Goal: Check status: Check status

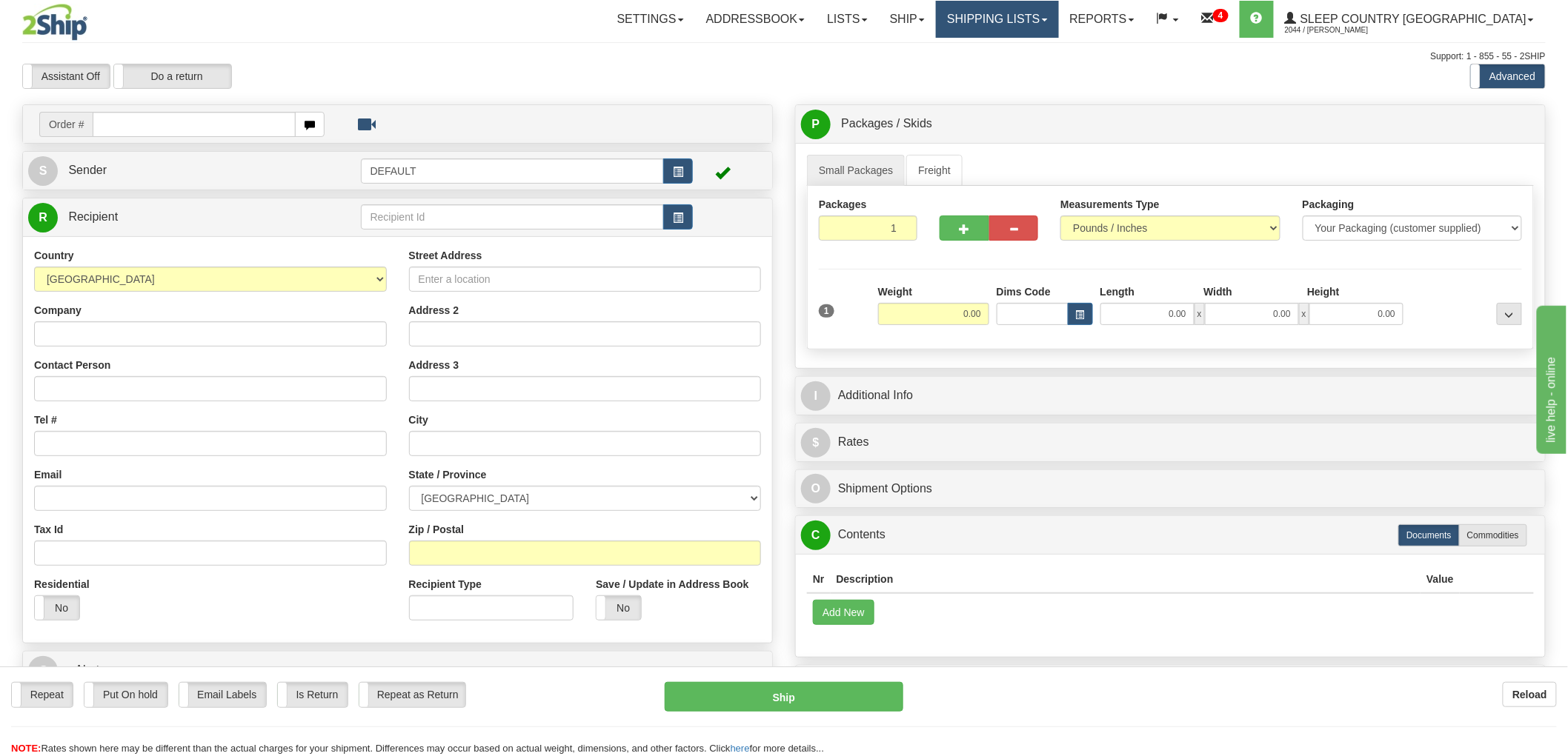
click at [1058, 19] on link "Shipping lists" at bounding box center [997, 19] width 122 height 37
click at [1043, 71] on span "Search Shipment History" at bounding box center [986, 71] width 115 height 12
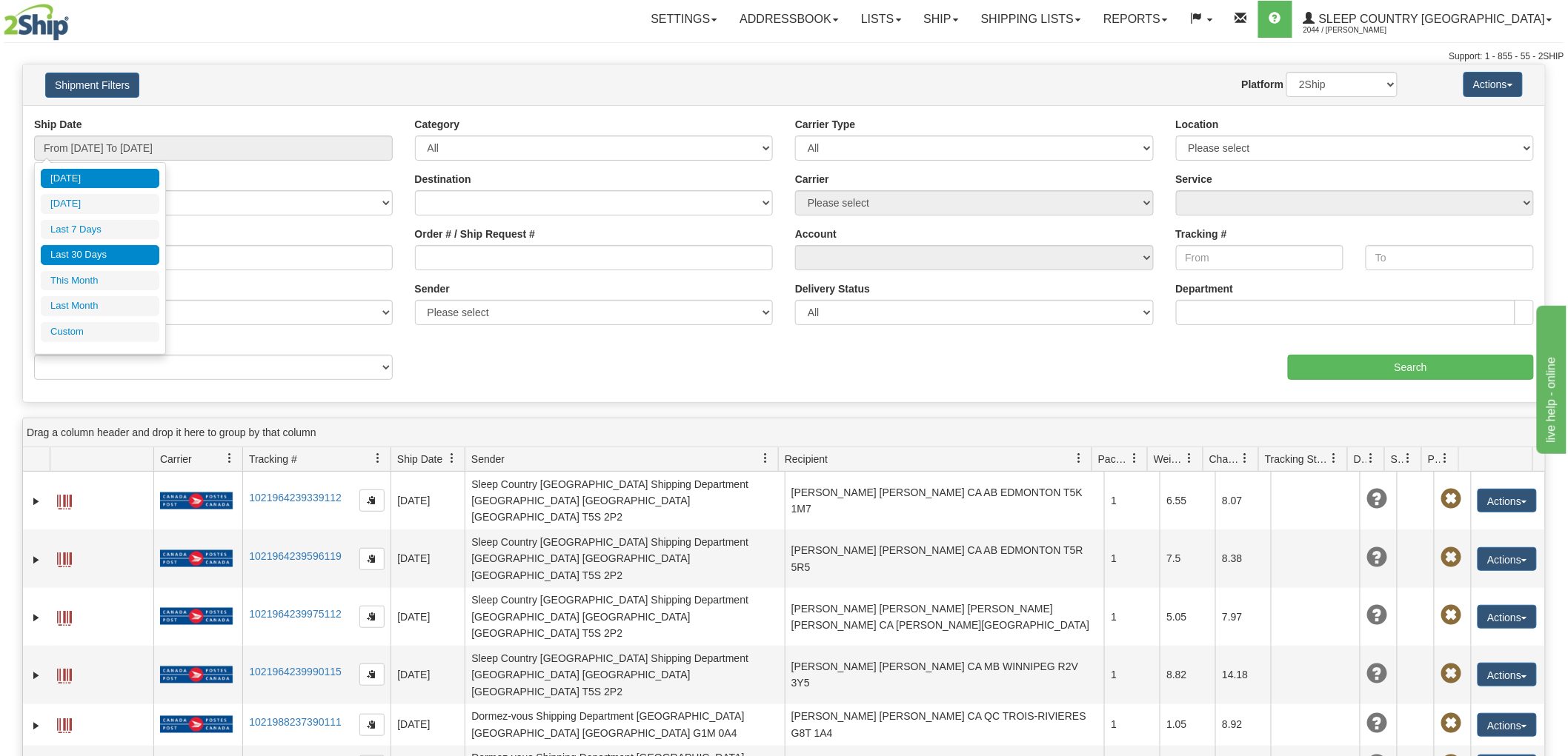
click at [97, 257] on li "Last 30 Days" at bounding box center [100, 255] width 119 height 20
type input "From 08/05/2025 To 09/03/2025"
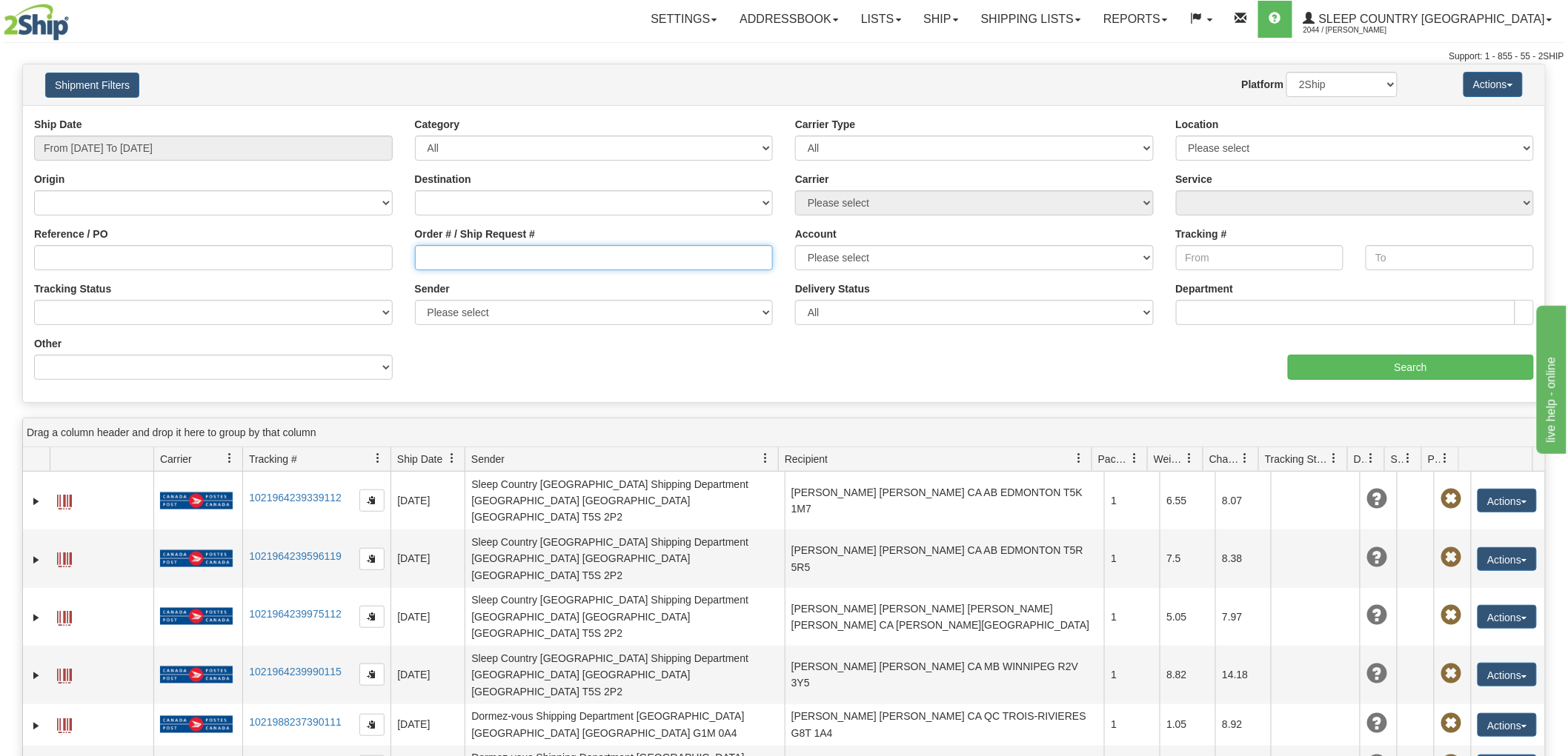
click at [467, 257] on input "Order # / Ship Request #" at bounding box center [594, 257] width 358 height 25
paste input "9002I018016"
type input "9002I018016"
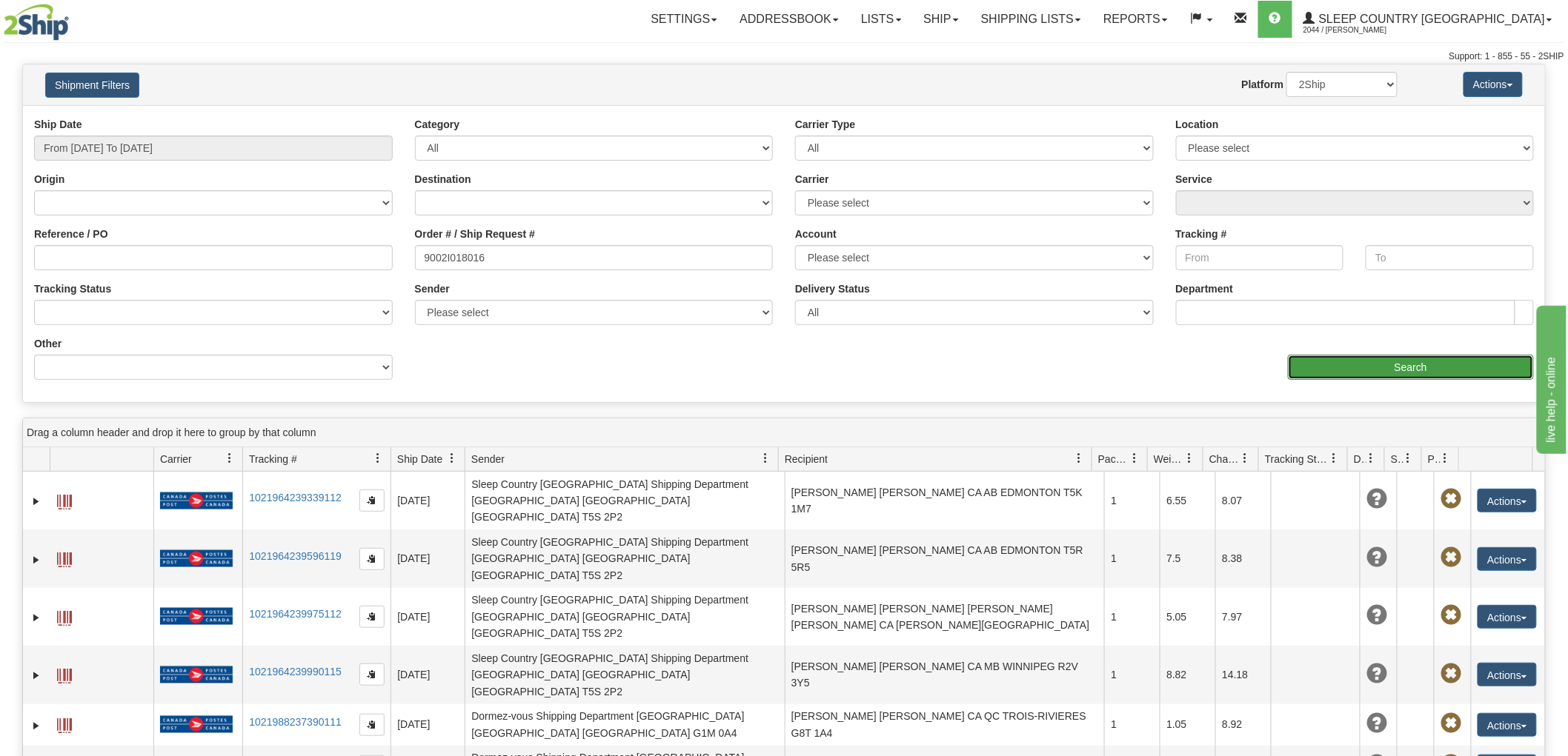
click at [1470, 367] on input "Search" at bounding box center [1411, 367] width 246 height 25
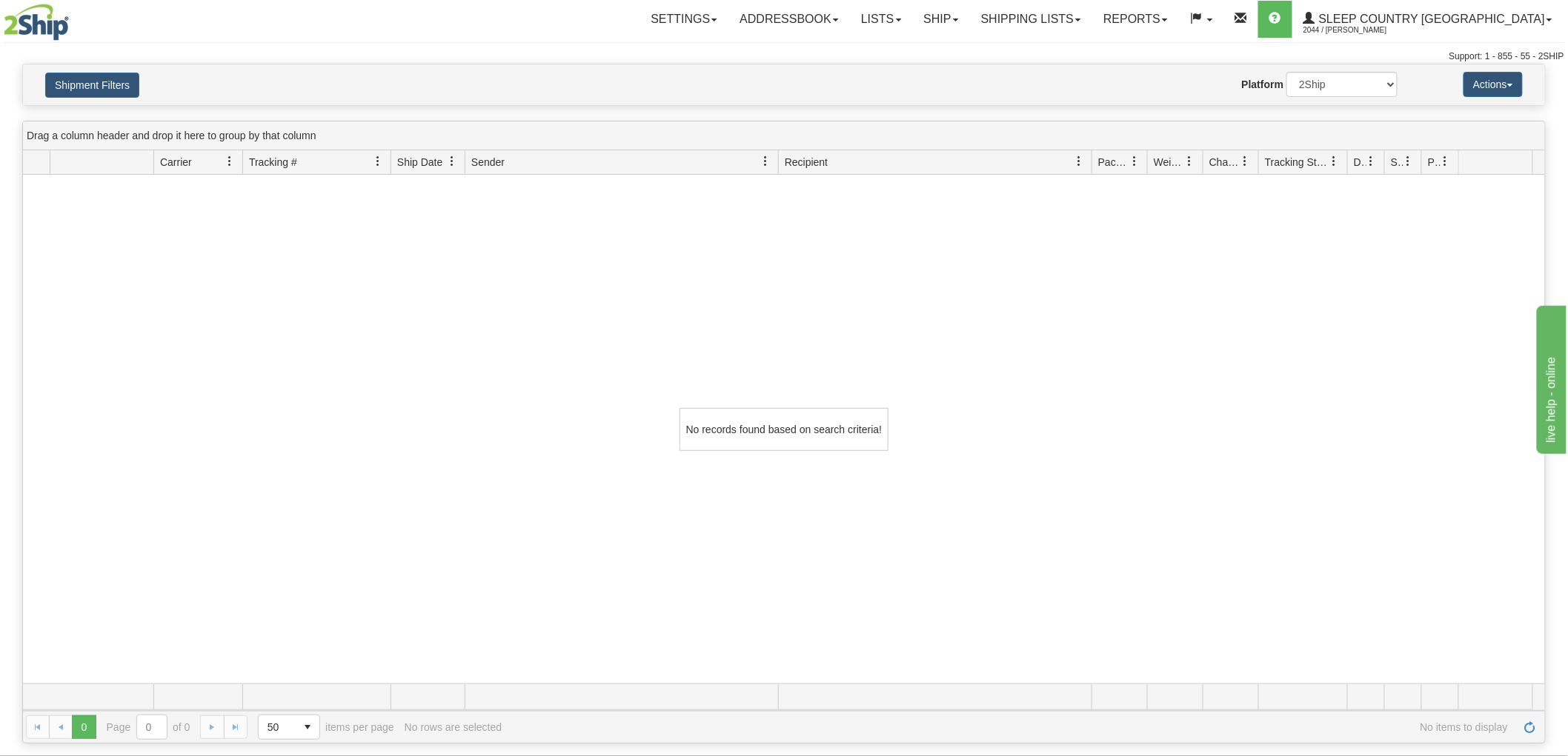
drag, startPoint x: 1268, startPoint y: 453, endPoint x: 1235, endPoint y: 453, distance: 33.0
click at [1268, 453] on div "No records found based on search criteria!" at bounding box center [784, 429] width 1522 height 509
drag, startPoint x: 1340, startPoint y: 84, endPoint x: 1340, endPoint y: 96, distance: 12.0
click at [1340, 84] on select "2Ship Imported" at bounding box center [1341, 84] width 111 height 25
select select "1"
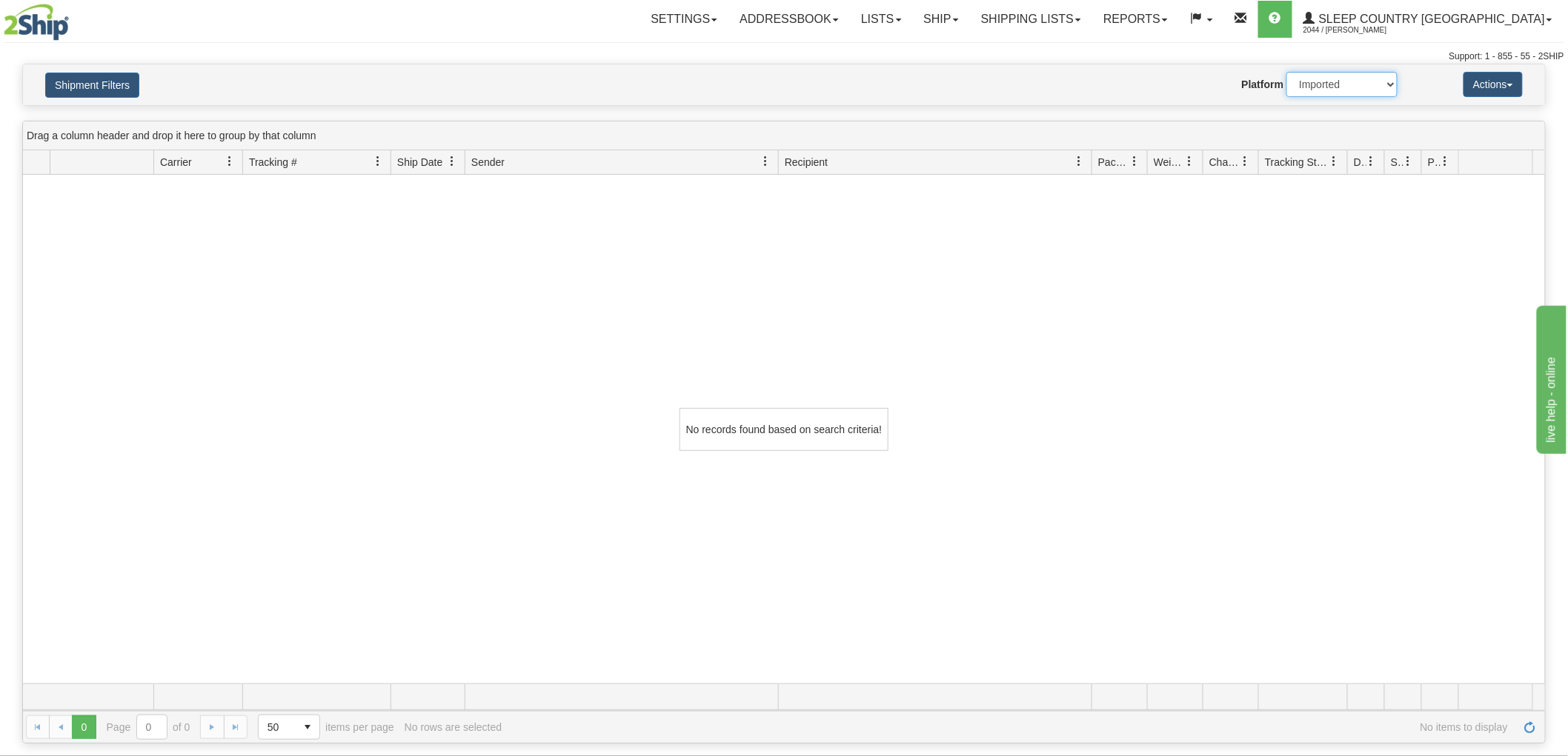
click at [1286, 71] on select "2Ship Imported" at bounding box center [1341, 84] width 111 height 25
click at [121, 84] on button "Shipment Filters" at bounding box center [91, 84] width 94 height 25
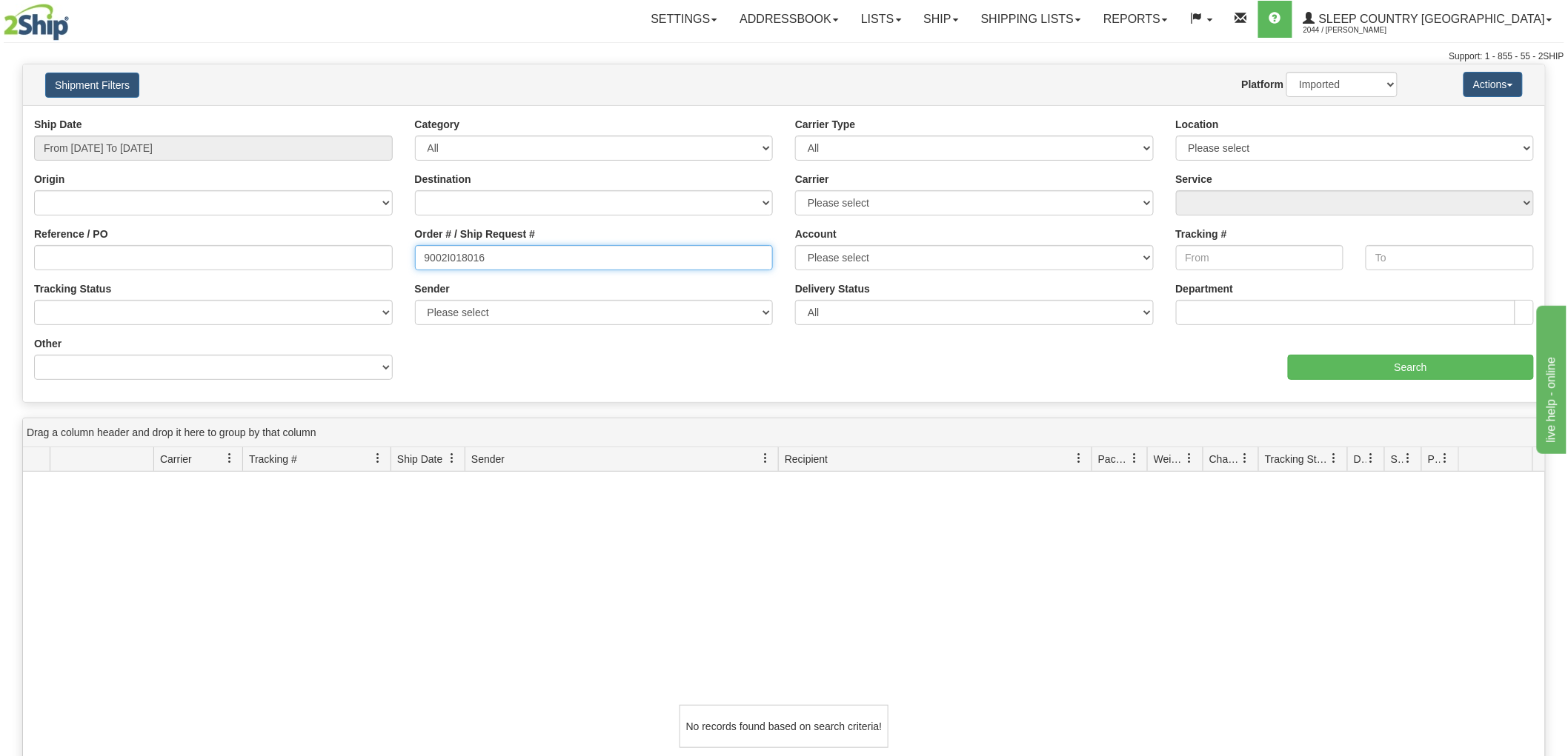
drag, startPoint x: 508, startPoint y: 259, endPoint x: 337, endPoint y: 246, distance: 171.5
click at [337, 117] on div "Reference / PO Order # / Ship Request # 9002I018016 Account Please select Canad…" at bounding box center [784, 117] width 1522 height 0
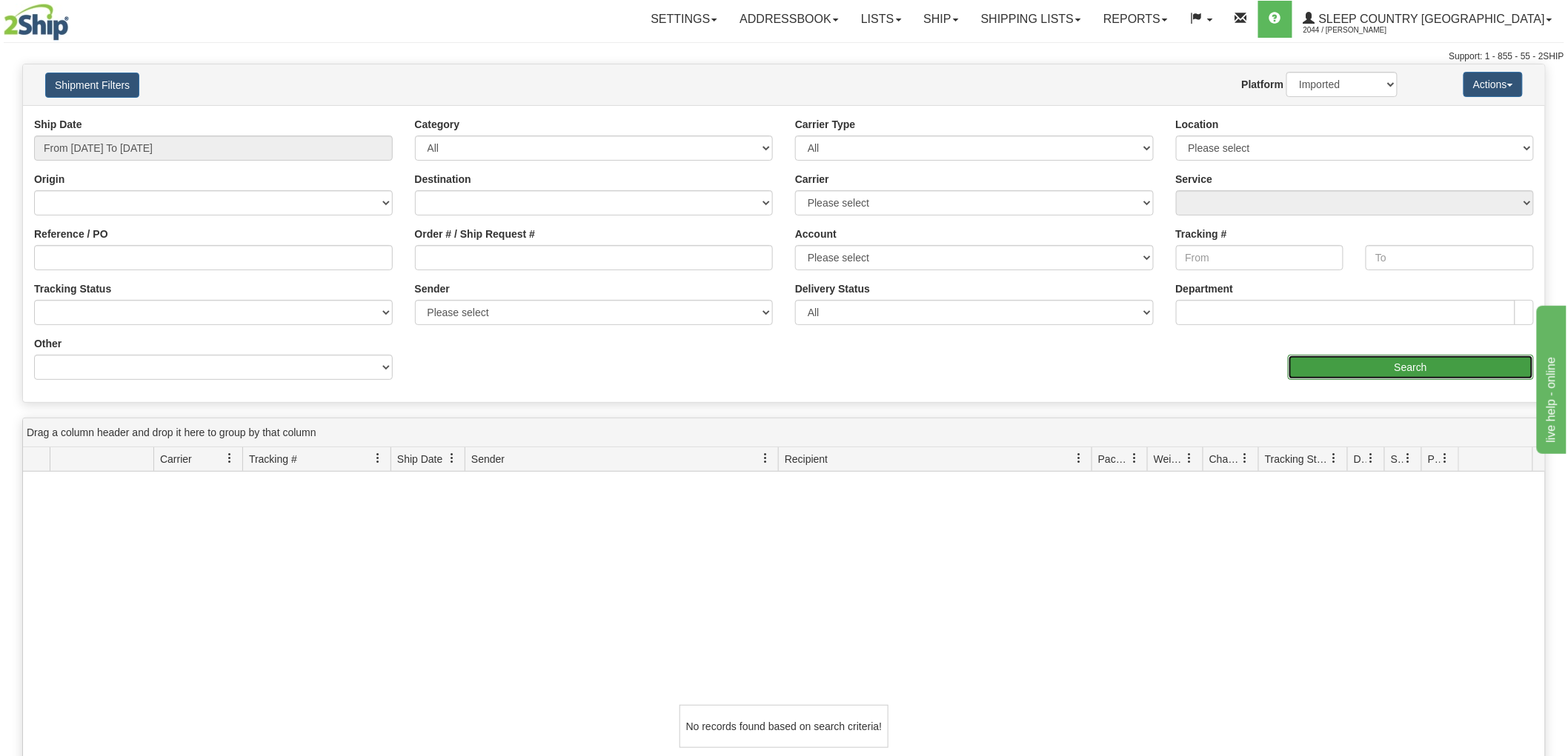
click at [1370, 368] on input "Search" at bounding box center [1411, 367] width 246 height 25
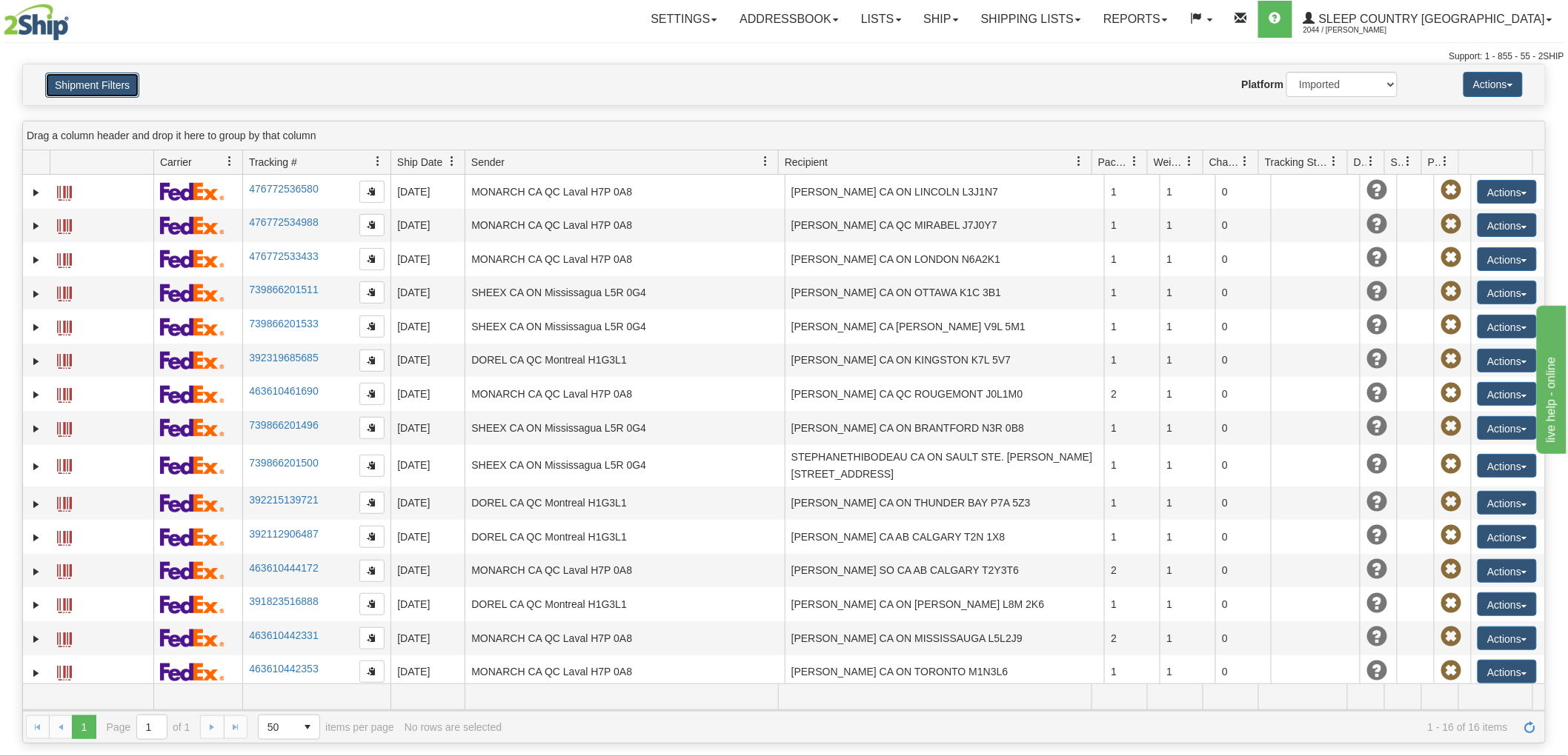
click at [72, 79] on button "Shipment Filters" at bounding box center [91, 84] width 94 height 25
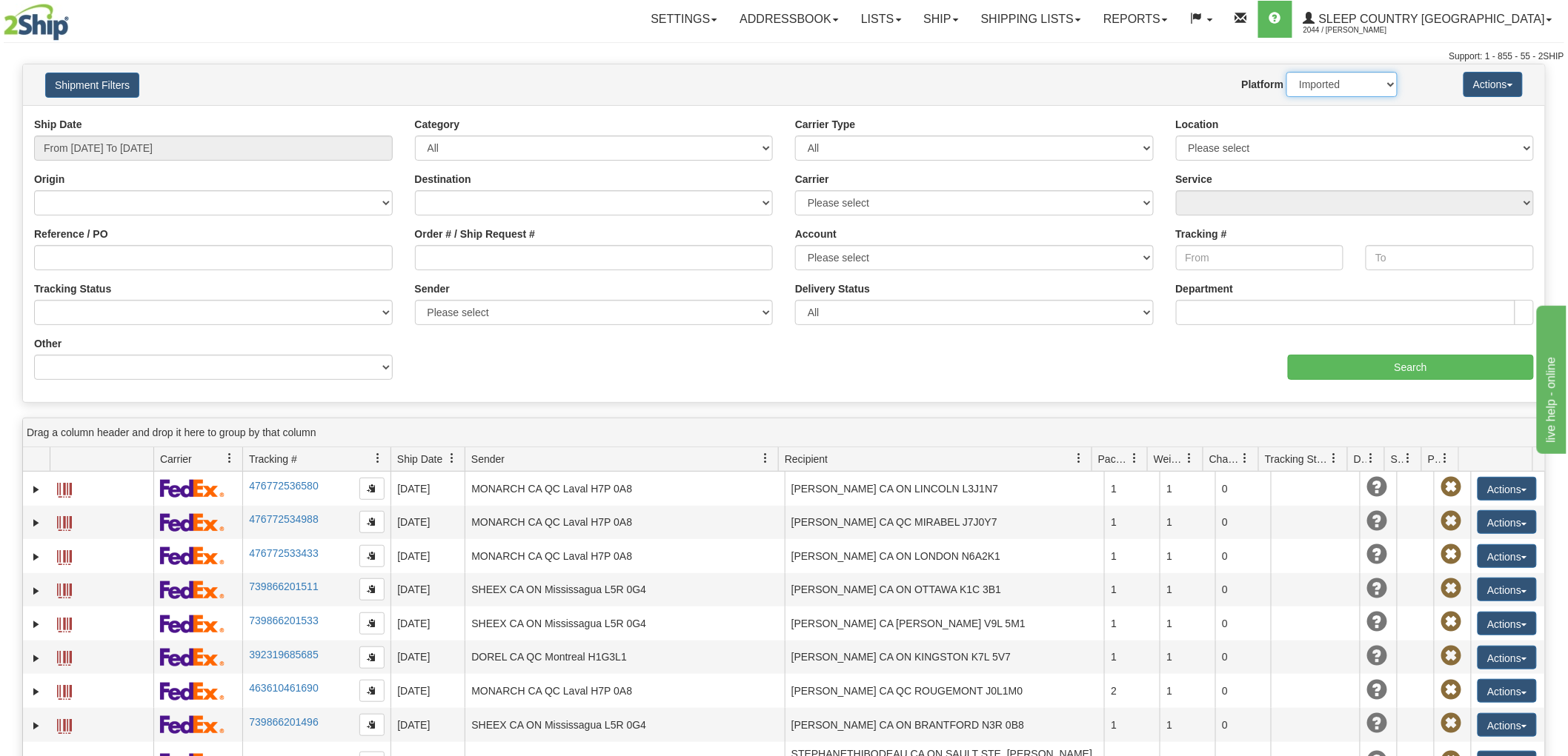
click at [1366, 86] on select "2Ship Imported" at bounding box center [1341, 84] width 111 height 25
select select "0"
click at [1286, 71] on select "2Ship Imported" at bounding box center [1341, 84] width 111 height 25
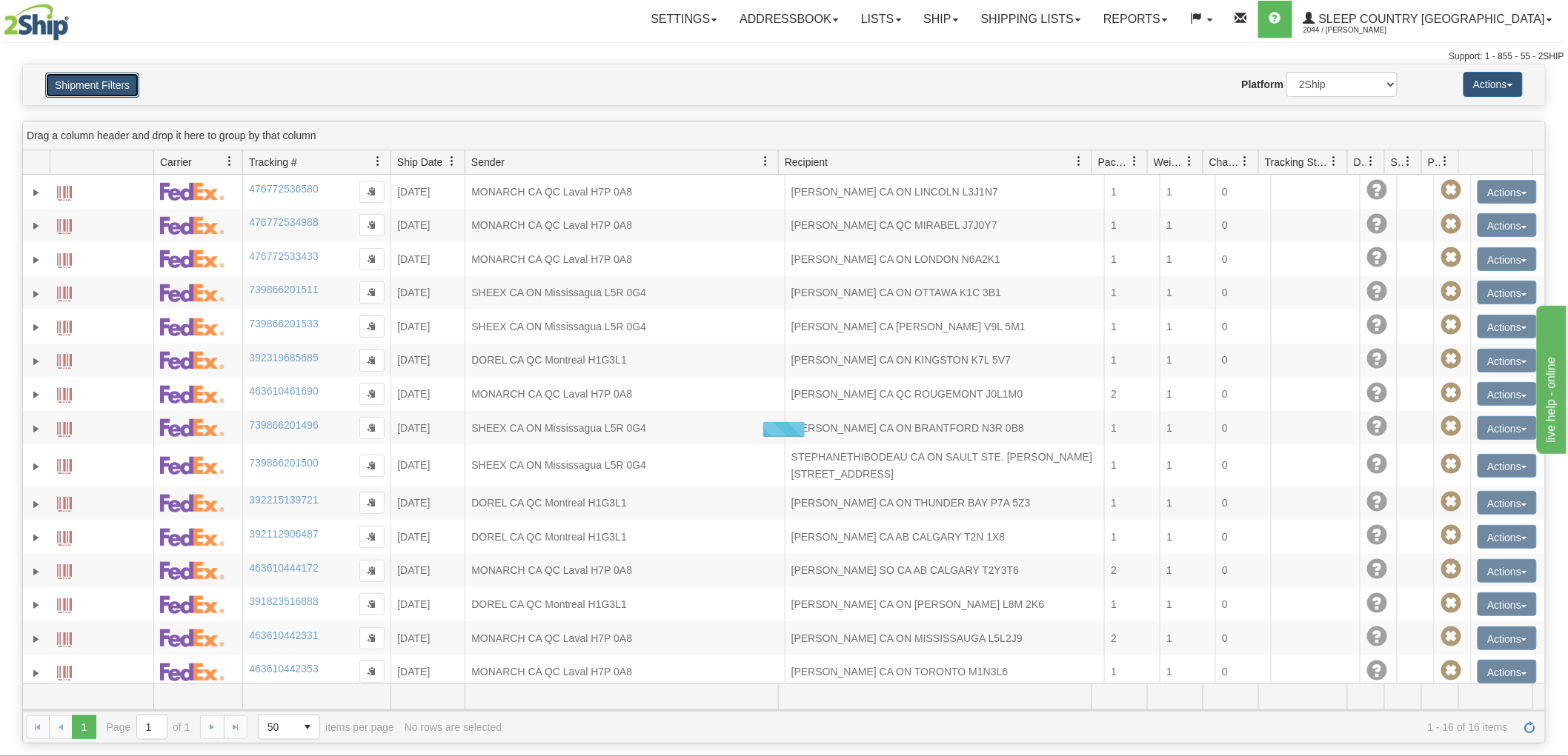
click at [123, 96] on button "Shipment Filters" at bounding box center [91, 84] width 94 height 25
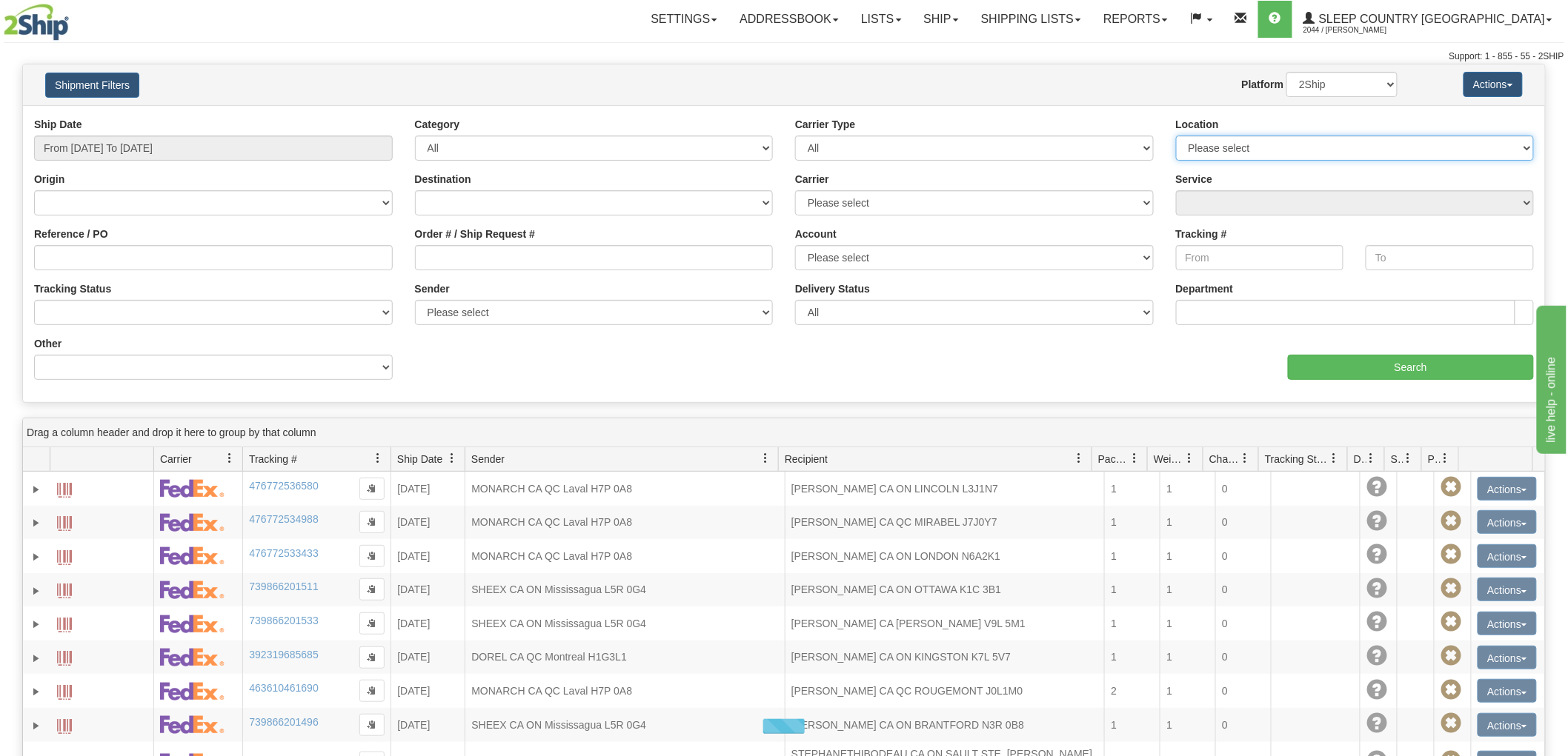
click at [1278, 146] on select "Please select Old Toronto DC 921 922 93 94 97 390 915 916 98 902 95 96 90 91 92…" at bounding box center [1355, 147] width 358 height 25
select select "6824"
click at [1176, 135] on select "Please select Old Toronto DC 921 922 93 94 97 390 915 916 98 902 95 96 90 91 92…" at bounding box center [1355, 147] width 358 height 25
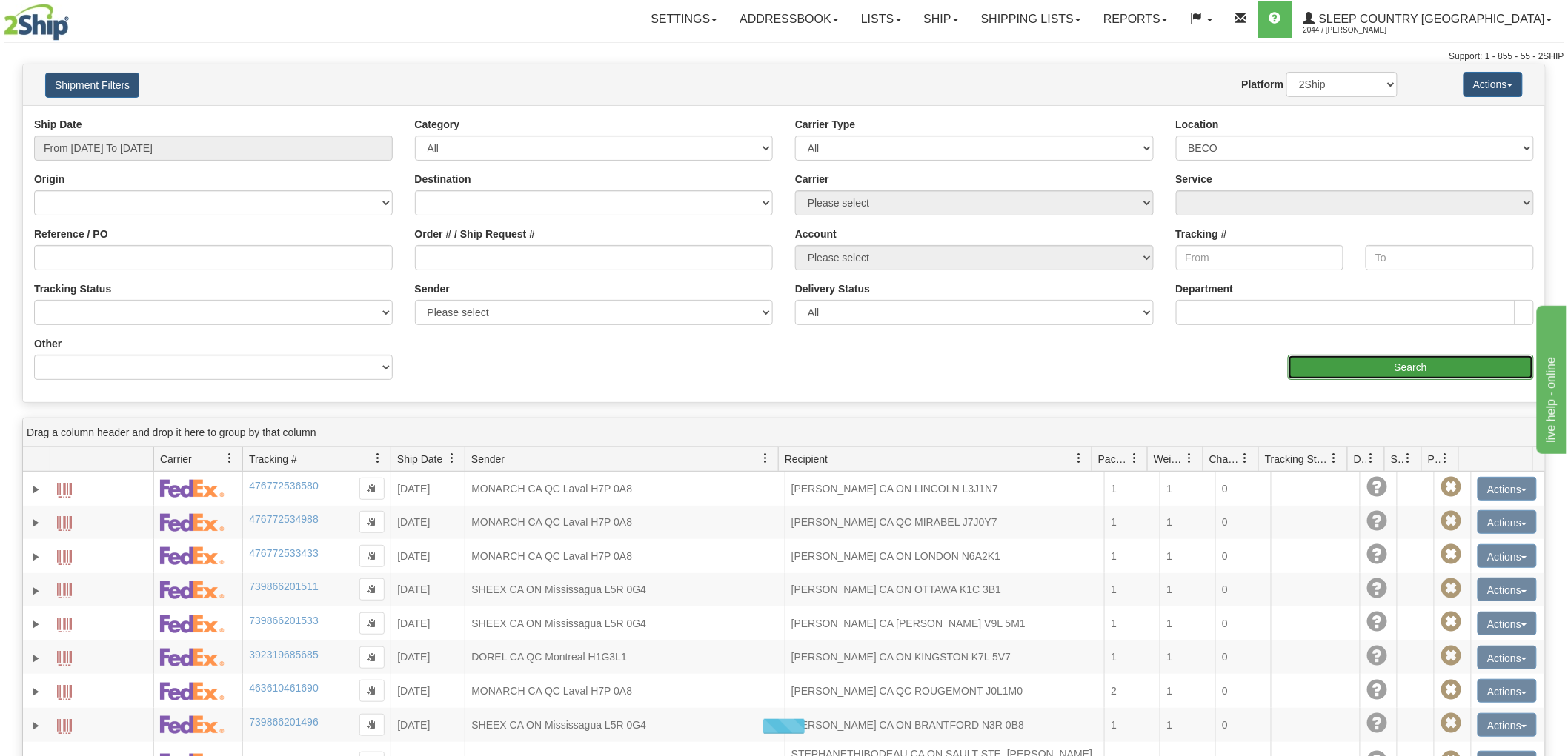
click at [1376, 379] on input "Search" at bounding box center [1411, 367] width 246 height 25
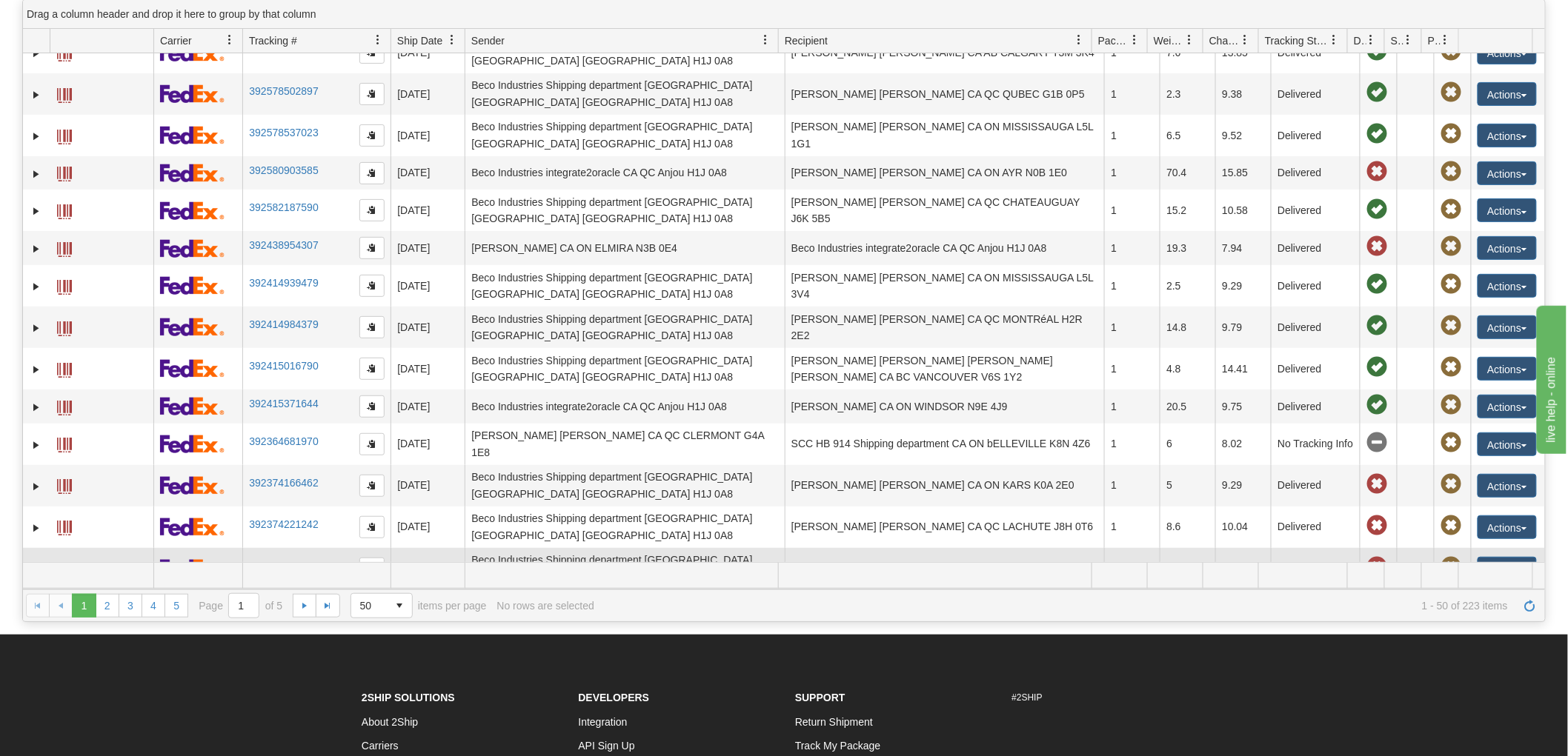
scroll to position [164, 0]
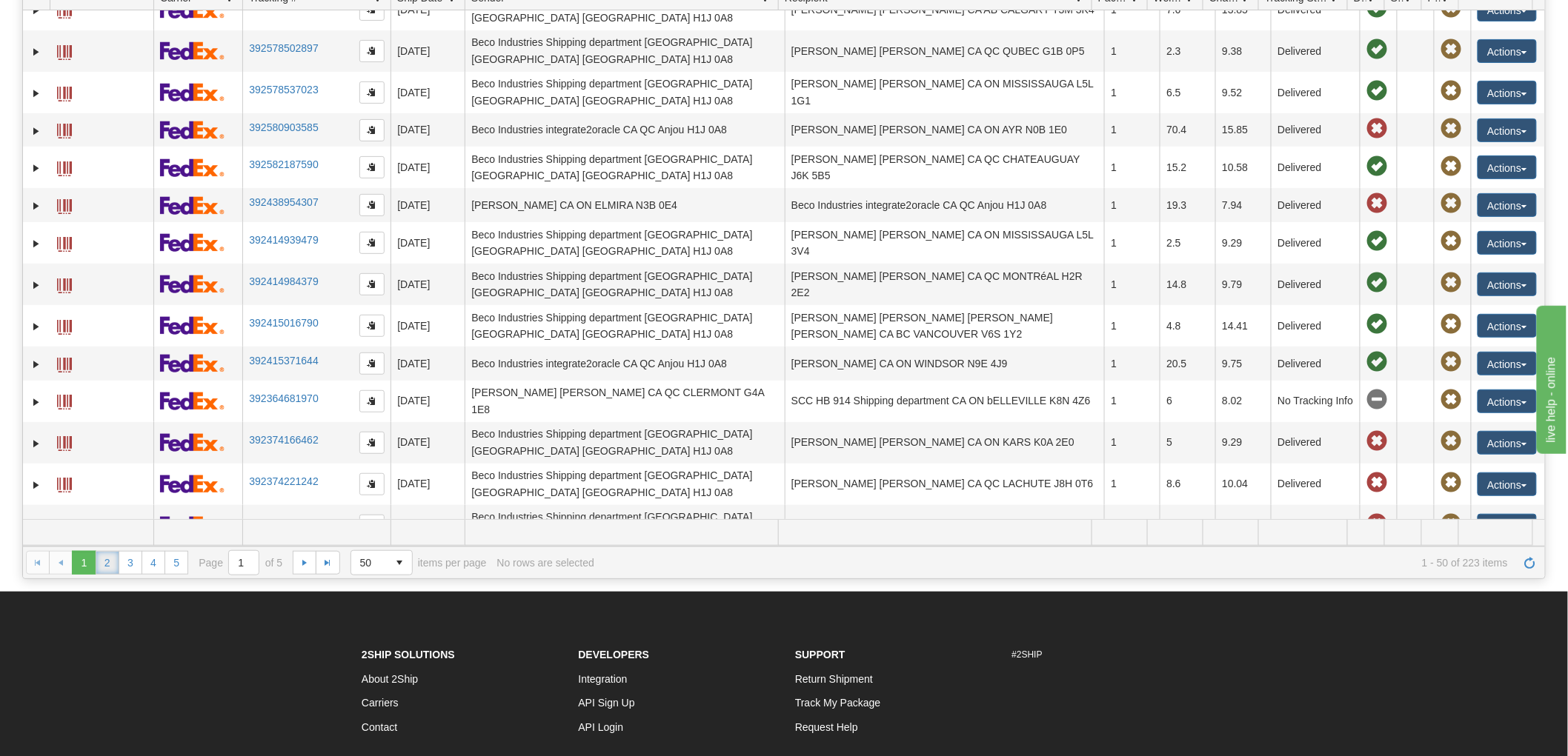
click at [115, 564] on link "2" at bounding box center [108, 563] width 24 height 24
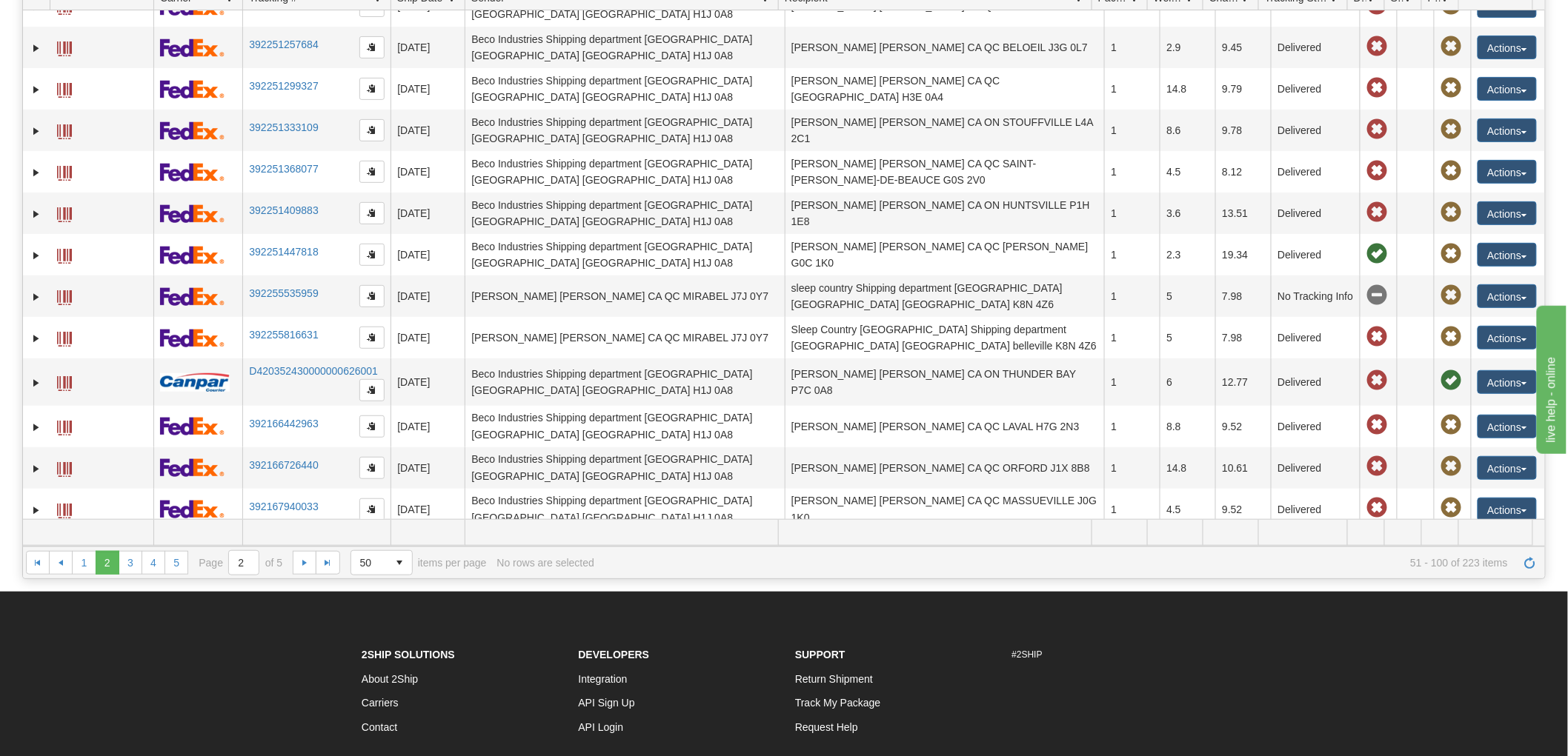
scroll to position [1452, 0]
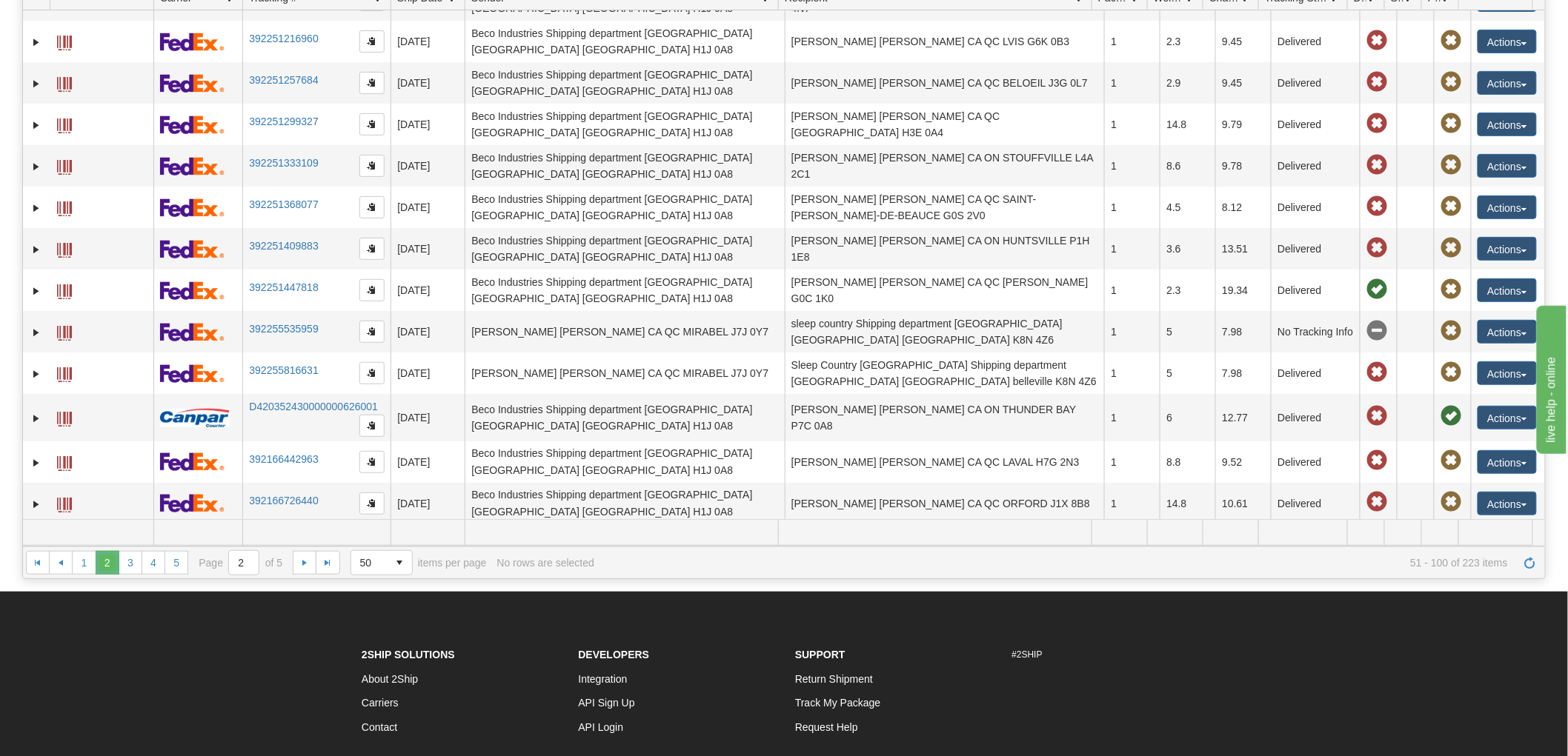
click at [105, 560] on span "2" at bounding box center [108, 563] width 24 height 24
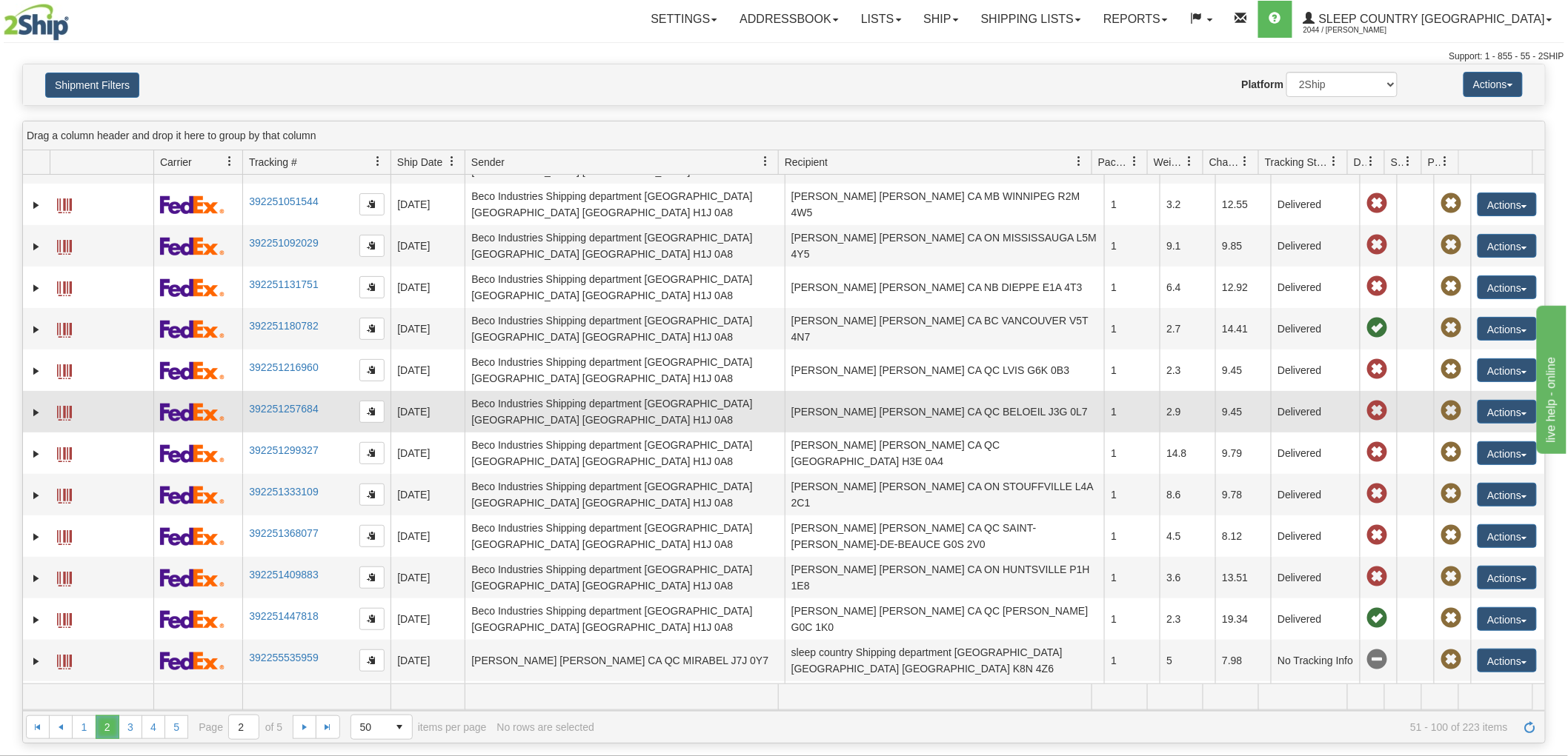
scroll to position [1317, 0]
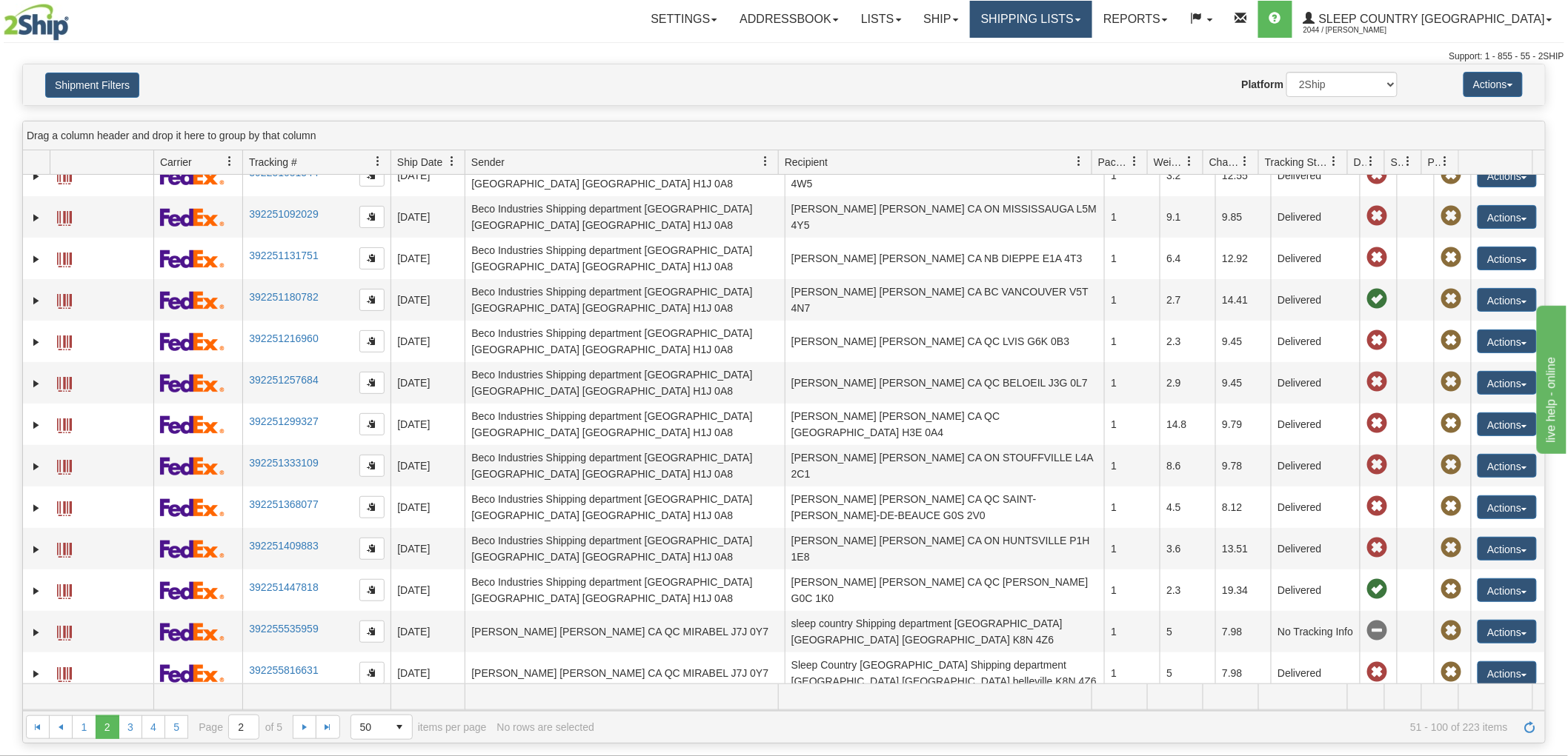
click at [1085, 24] on link "Shipping lists" at bounding box center [1031, 19] width 122 height 37
click at [1077, 65] on span "Search Shipment History" at bounding box center [1018, 71] width 115 height 12
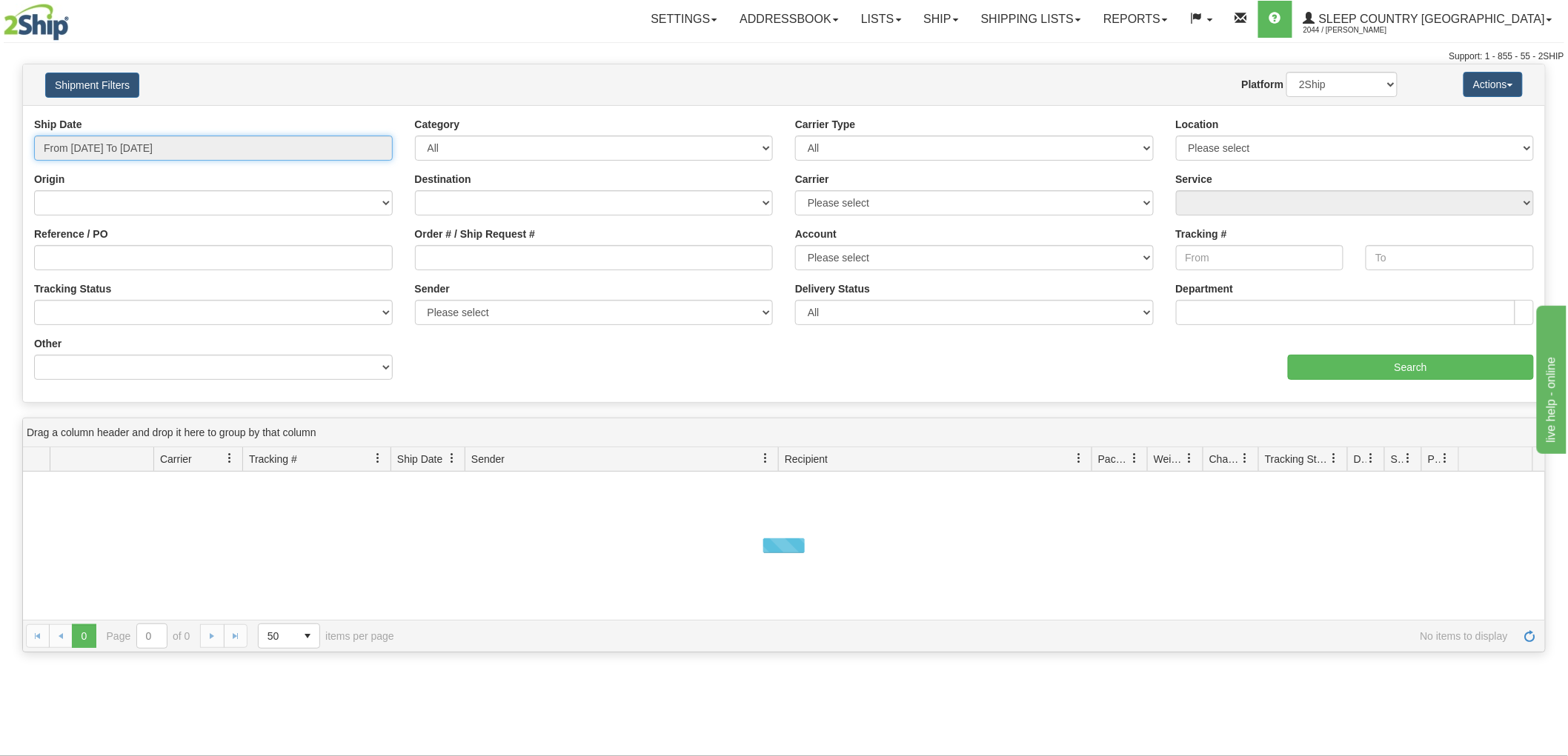
click at [79, 146] on input "From 09/02/2025 To 09/03/2025" at bounding box center [214, 147] width 358 height 25
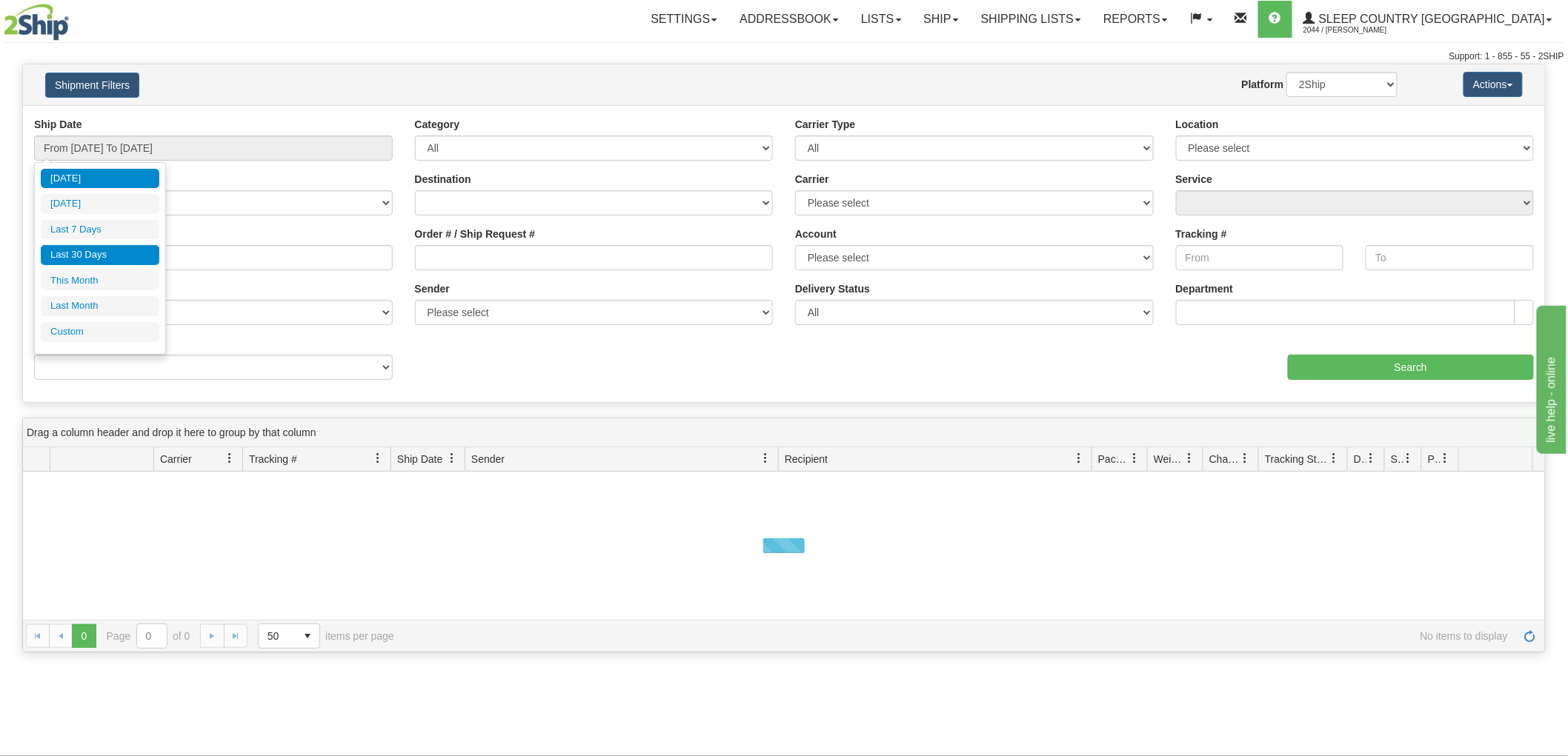
click at [114, 259] on li "Last 30 Days" at bounding box center [100, 255] width 119 height 20
type input "From 08/05/2025 To 09/03/2025"
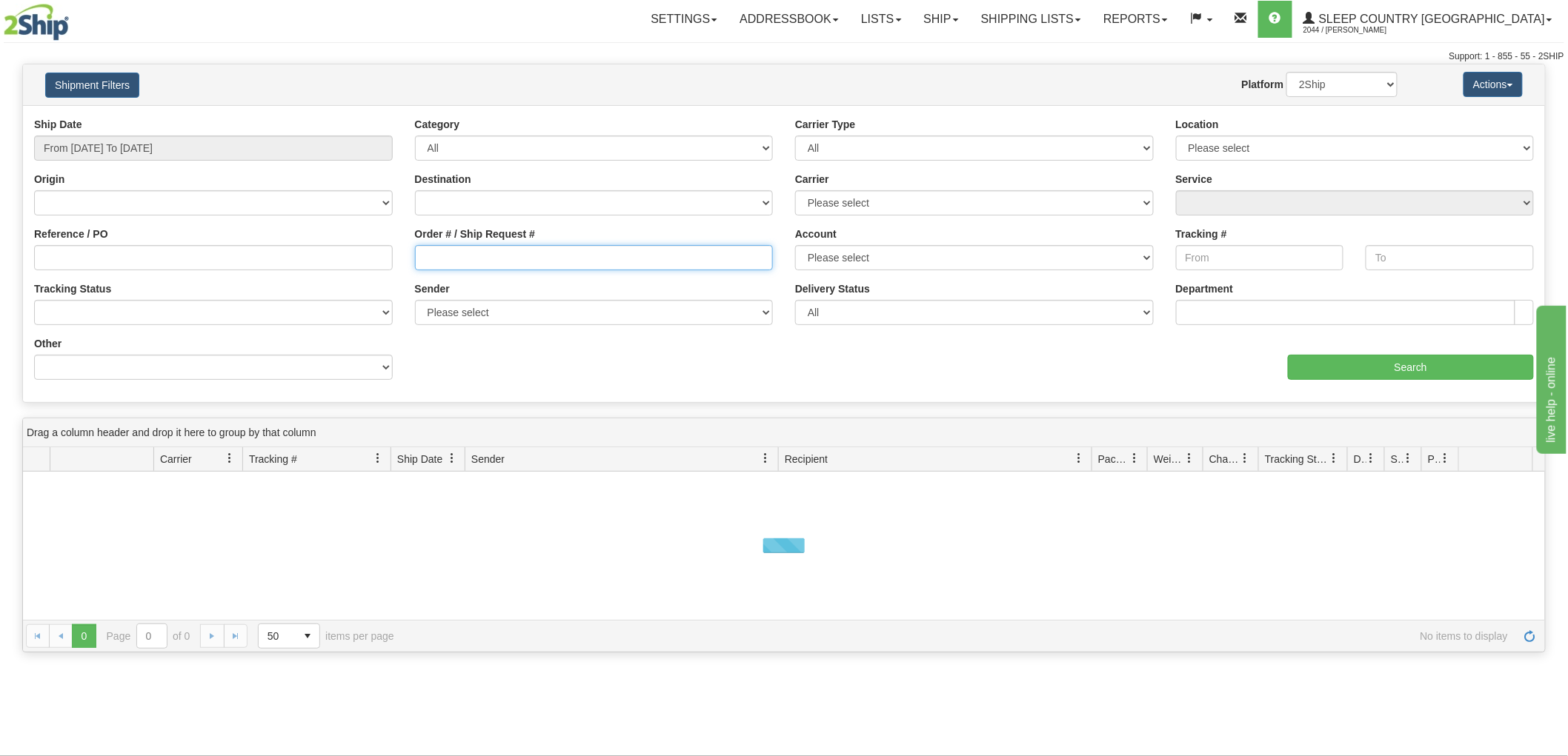
click at [435, 257] on input "Order # / Ship Request #" at bounding box center [594, 257] width 358 height 25
paste input "9000H969409"
type input "9000H969409"
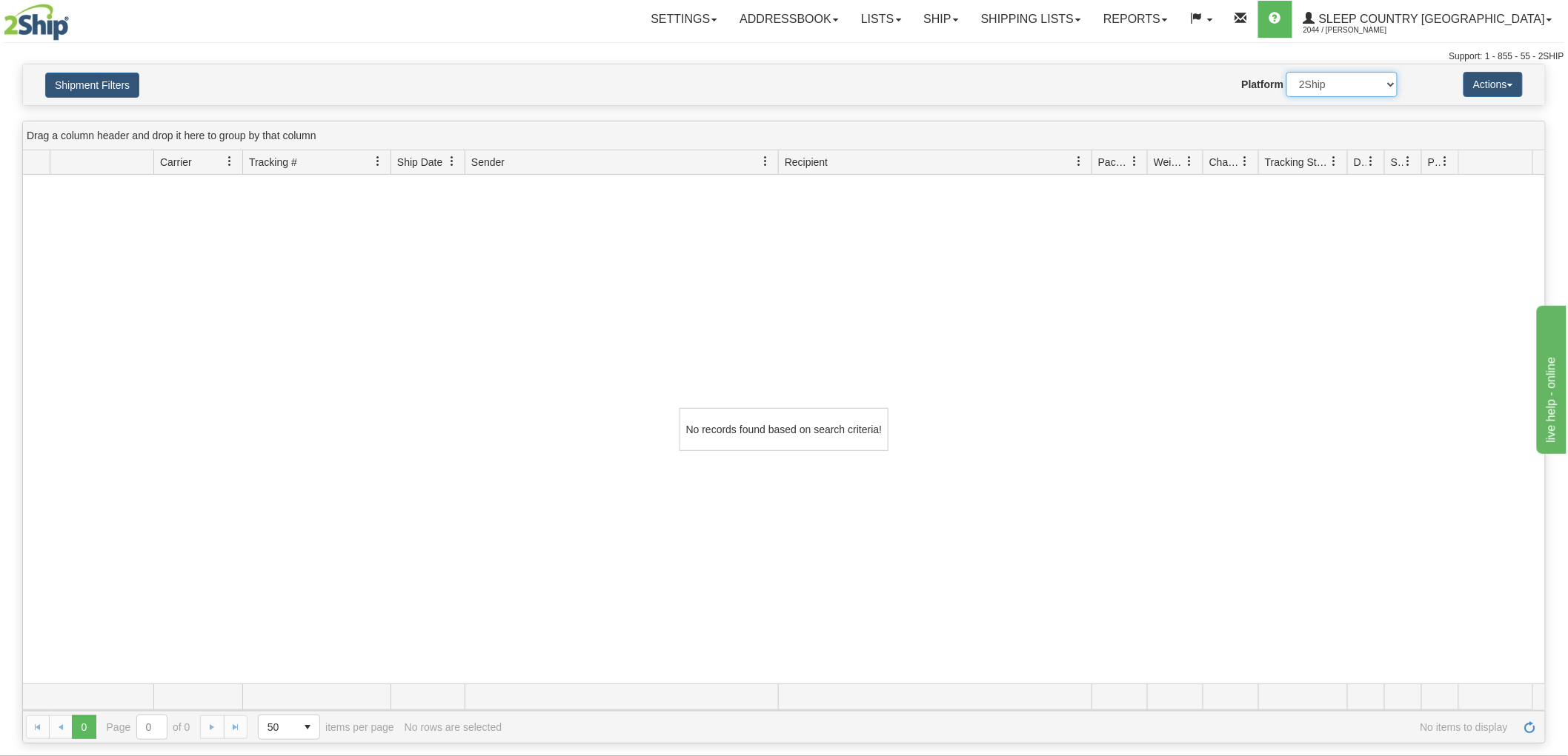
drag, startPoint x: 1341, startPoint y: 82, endPoint x: 1345, endPoint y: 95, distance: 13.6
click at [1341, 82] on select "2Ship Imported" at bounding box center [1341, 84] width 111 height 25
select select "1"
click at [1286, 71] on select "2Ship Imported" at bounding box center [1341, 84] width 111 height 25
